Goal: Communication & Community: Answer question/provide support

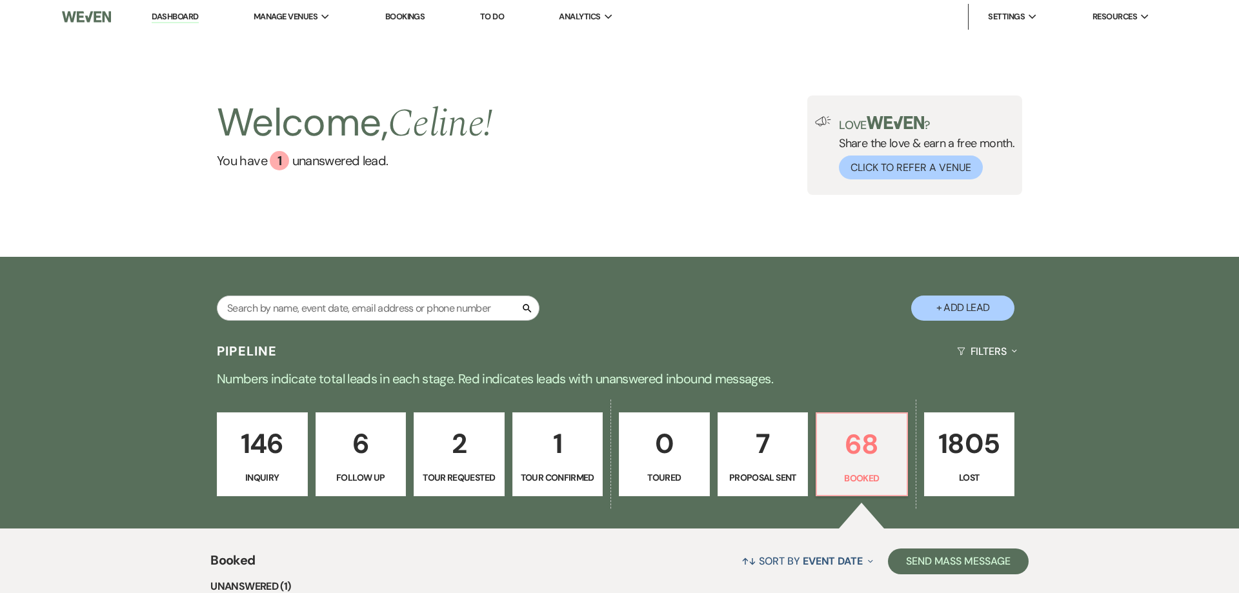
scroll to position [32, 0]
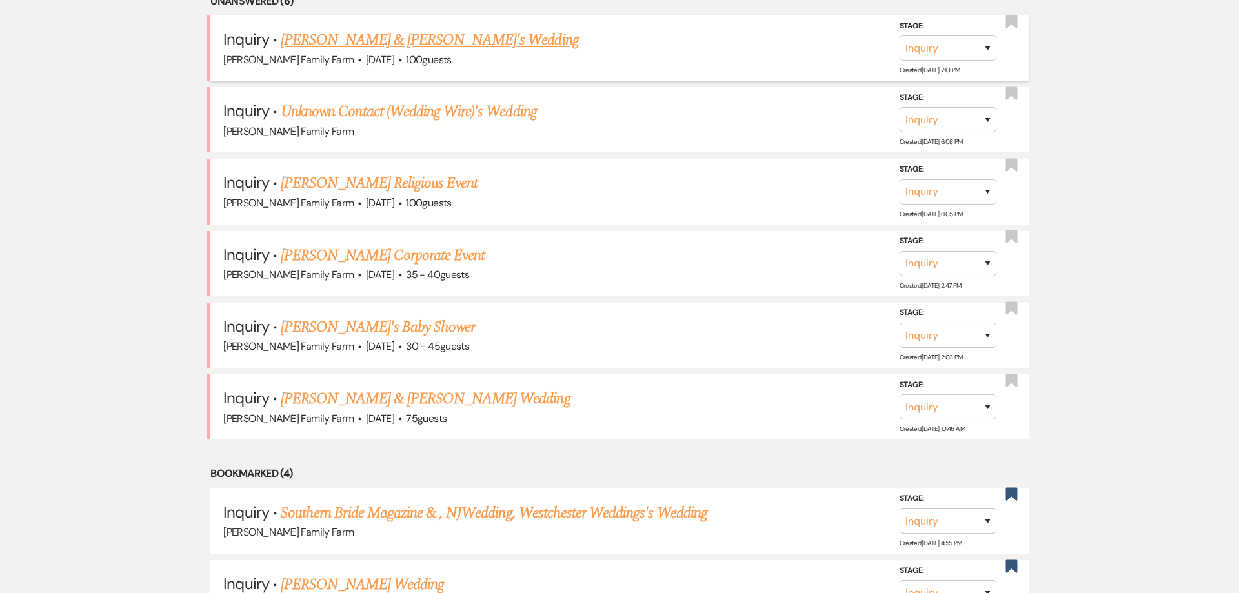
scroll to position [190, 0]
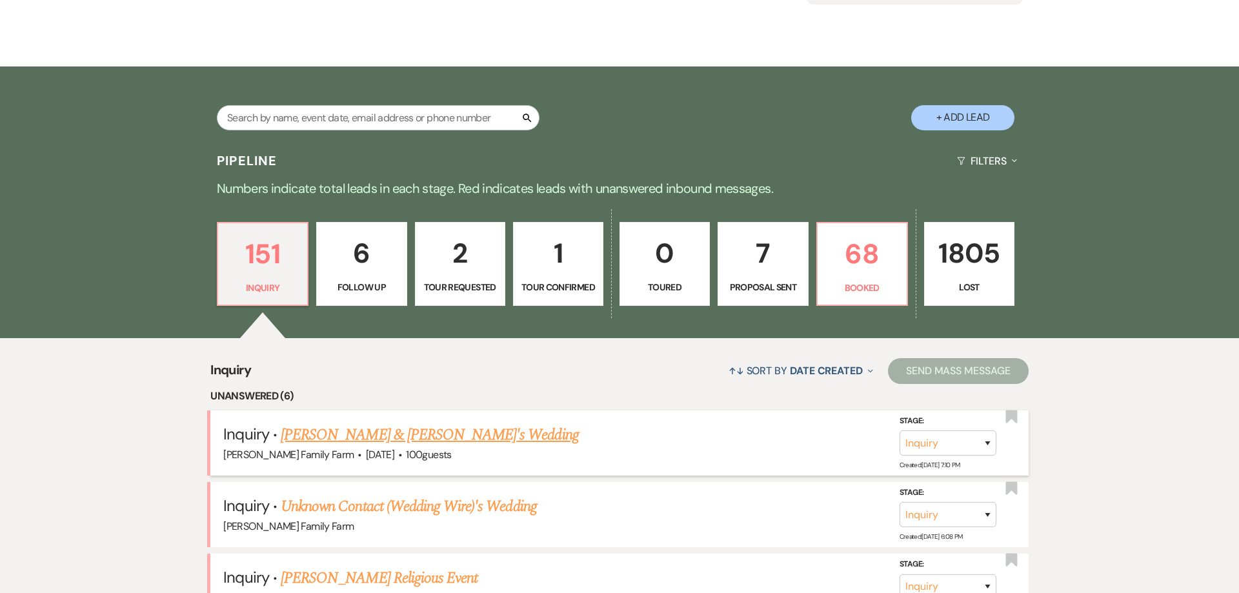
click at [408, 447] on link "[PERSON_NAME] & [PERSON_NAME]'s Wedding" at bounding box center [430, 435] width 298 height 23
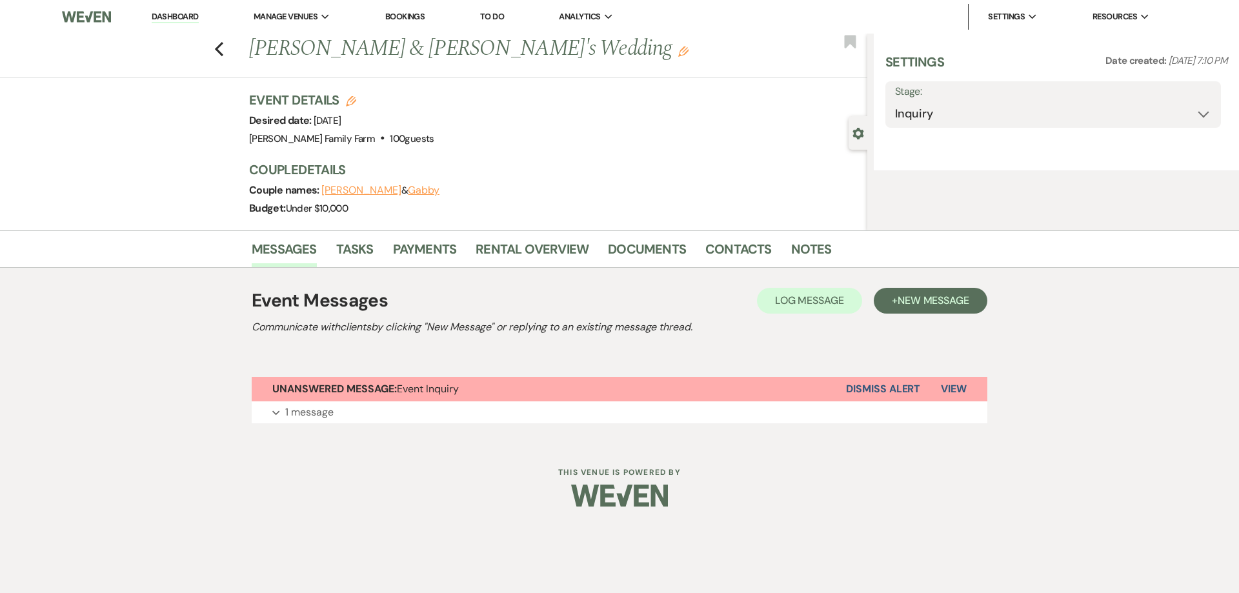
select select "5"
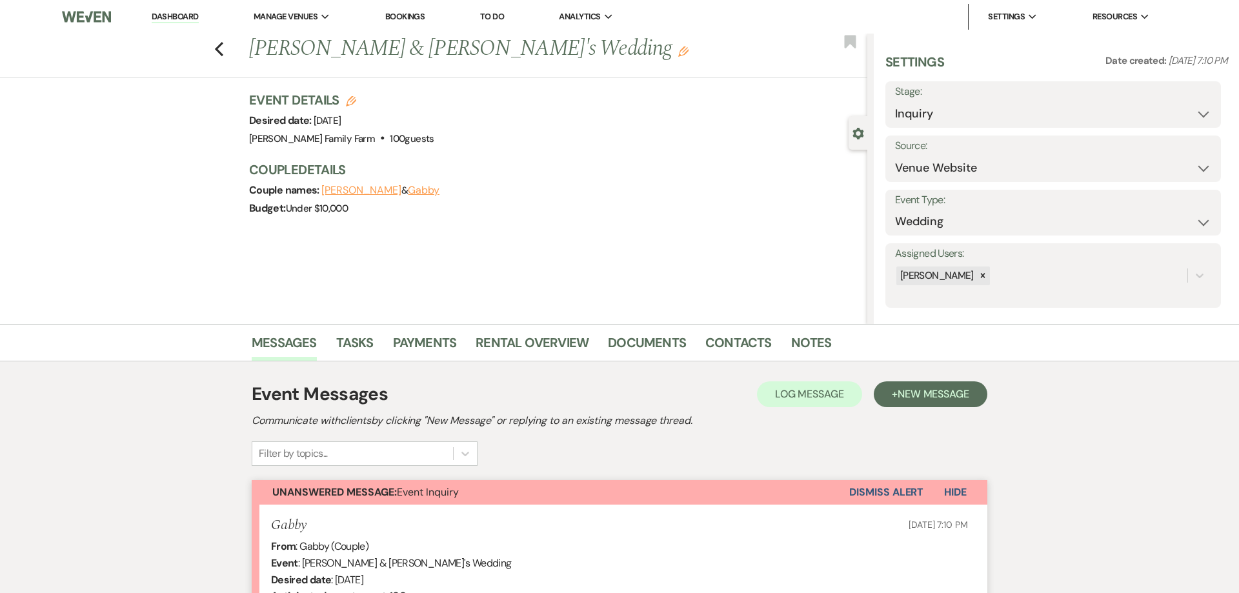
scroll to position [296, 0]
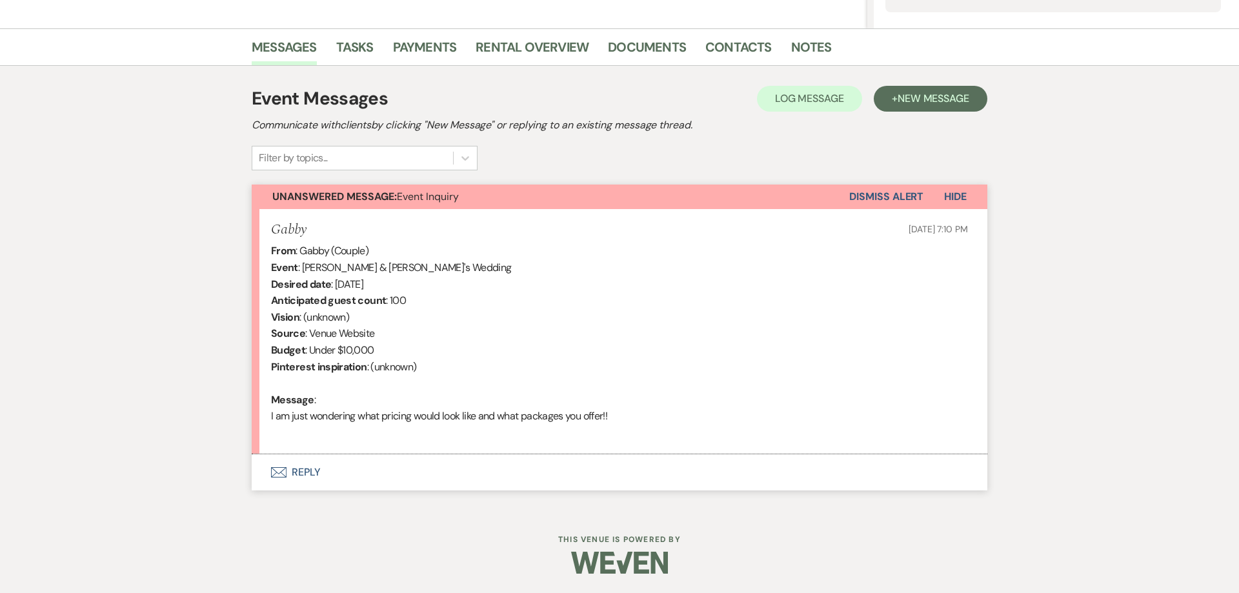
click at [305, 471] on button "Envelope Reply" at bounding box center [620, 472] width 736 height 36
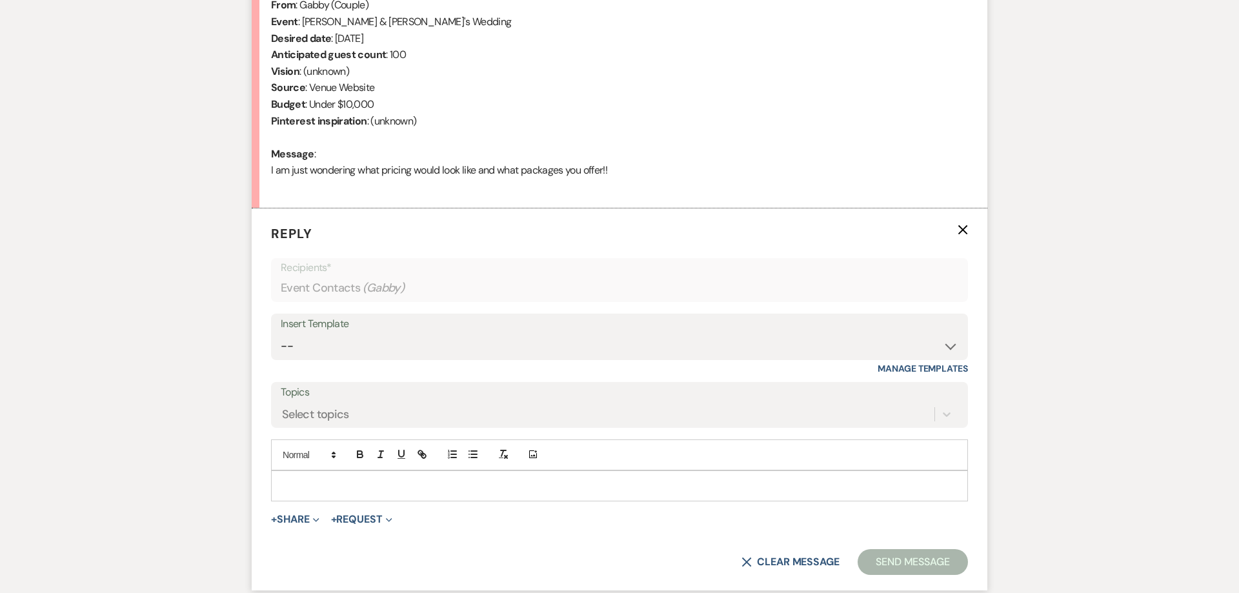
scroll to position [542, 0]
select select "3857"
click option "1. First response (Wedding)" at bounding box center [0, 0] width 0 height 0
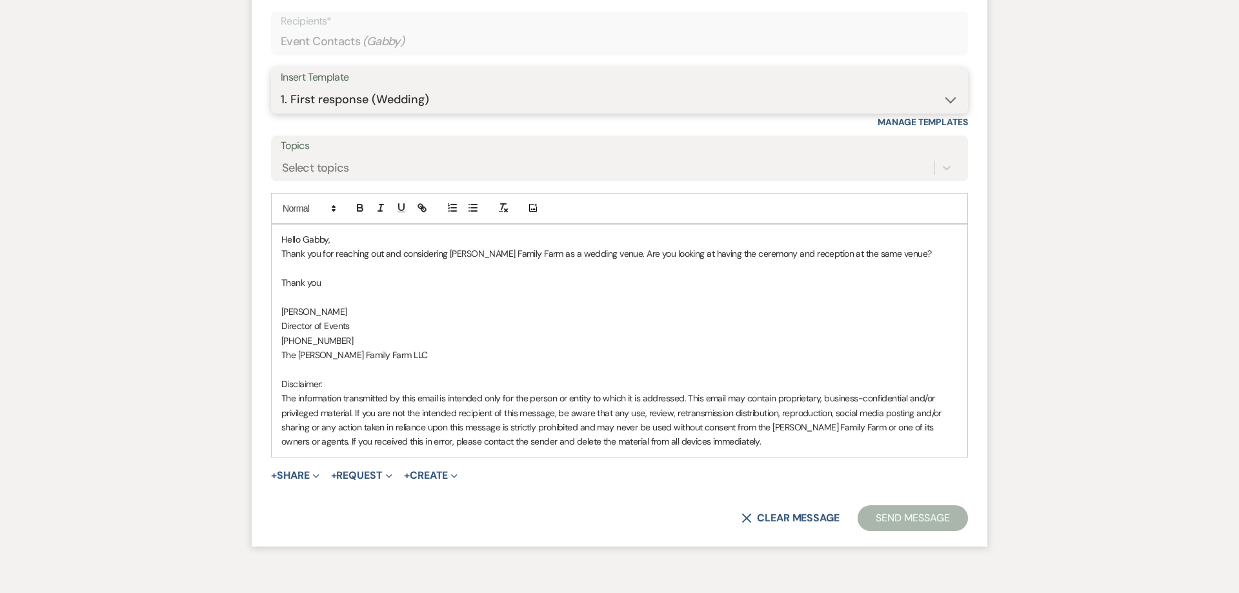
scroll to position [859, 0]
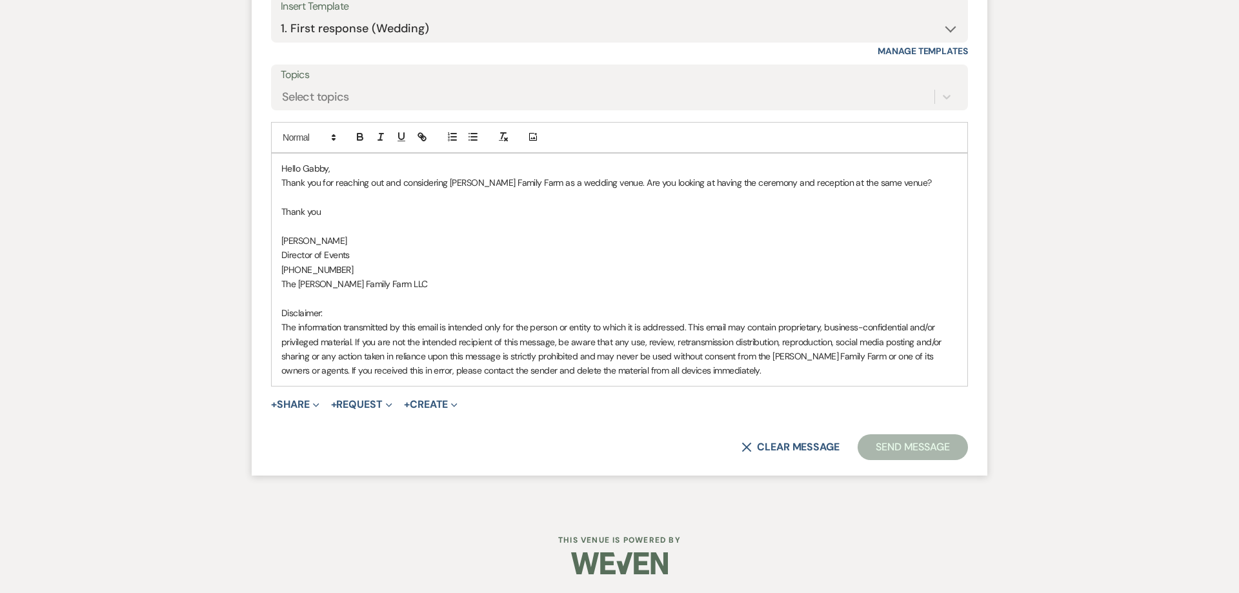
click at [780, 275] on p "[PHONE_NUMBER]" at bounding box center [619, 270] width 676 height 14
click at [881, 454] on button "Send Message" at bounding box center [913, 447] width 110 height 26
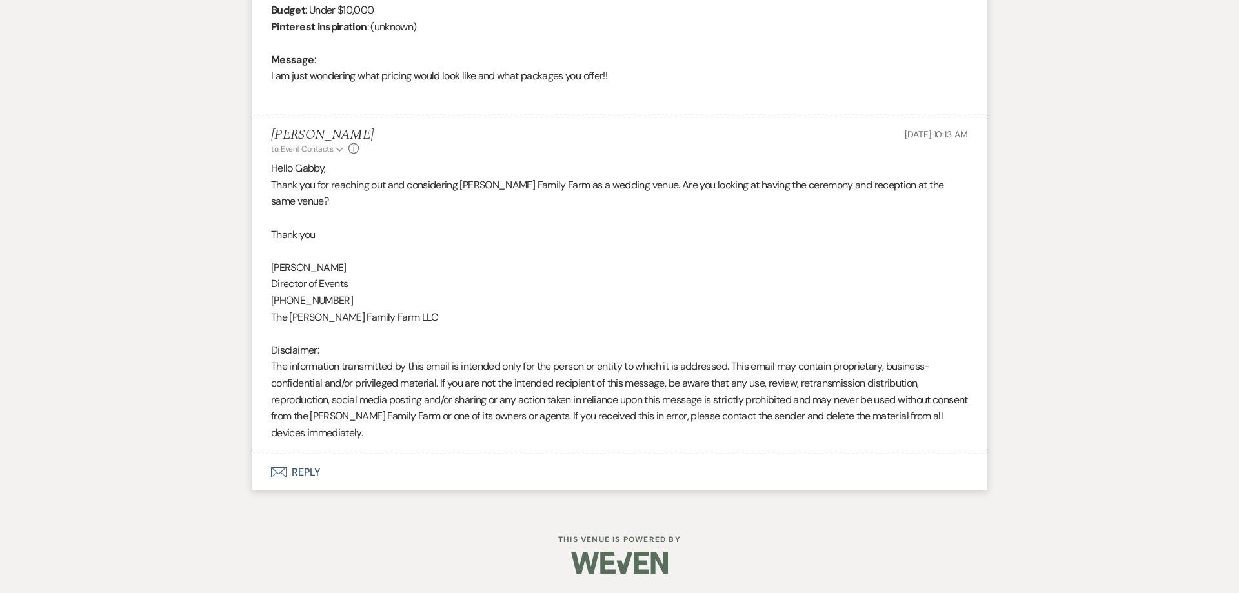
scroll to position [620, 0]
